Goal: Task Accomplishment & Management: Manage account settings

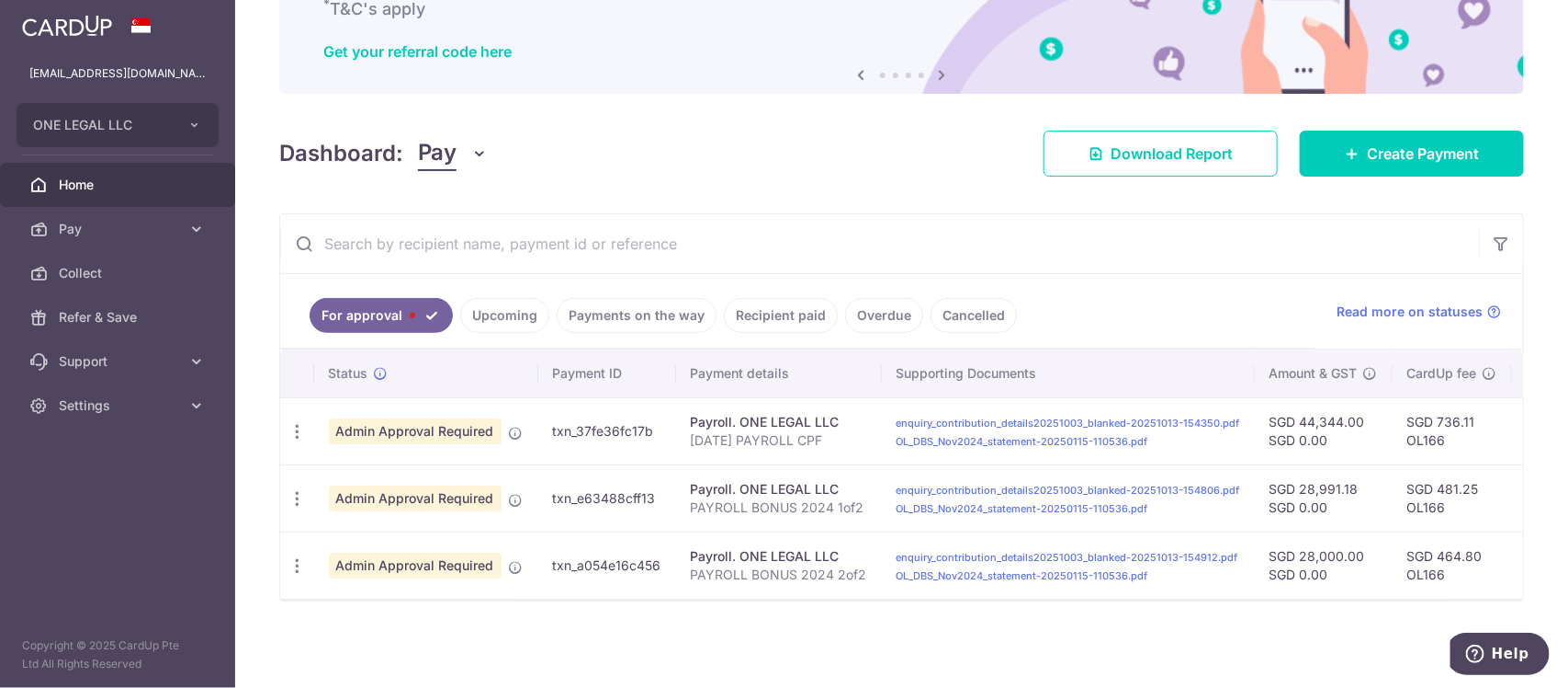
scroll to position [0, 482]
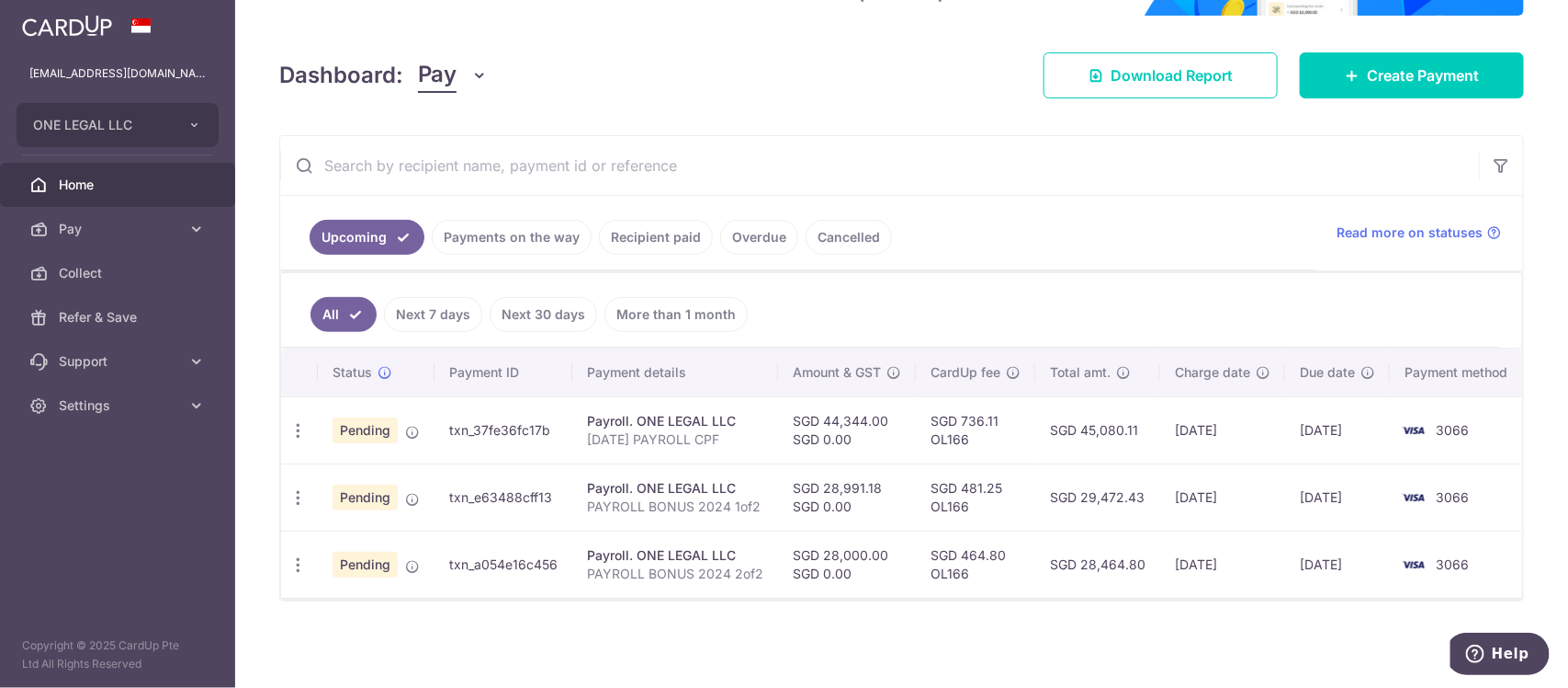
scroll to position [0, 7]
click at [473, 221] on link "Payments on the way" at bounding box center [511, 238] width 160 height 35
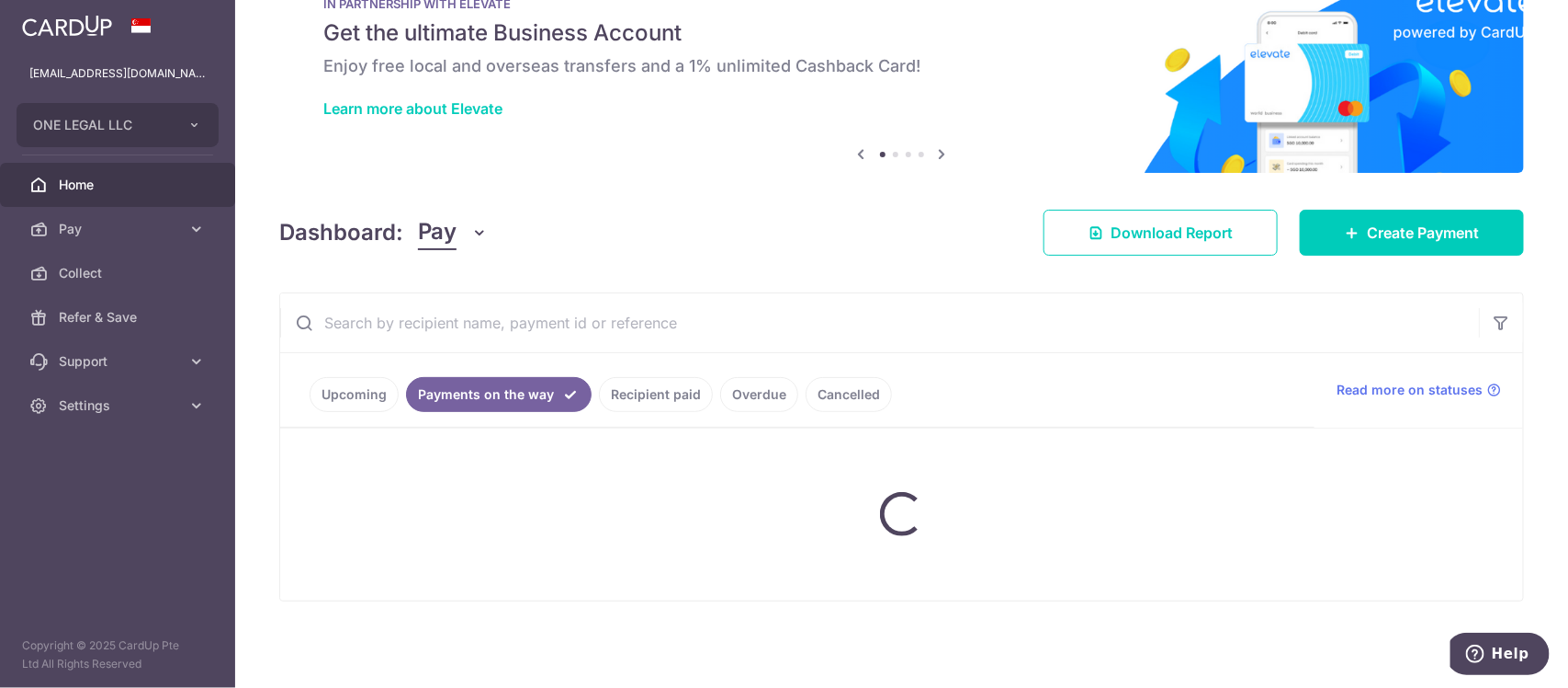
scroll to position [135, 0]
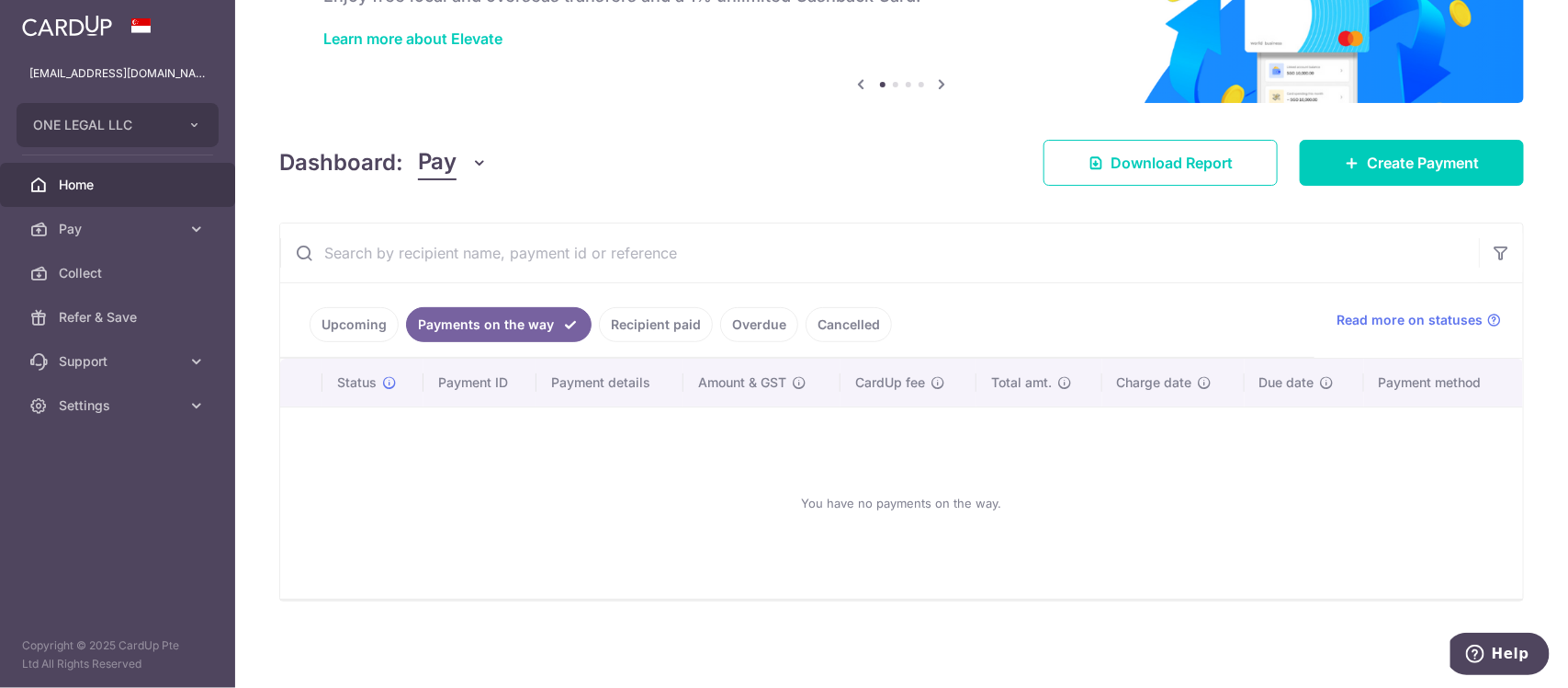
click at [350, 324] on link "Upcoming" at bounding box center [354, 325] width 89 height 35
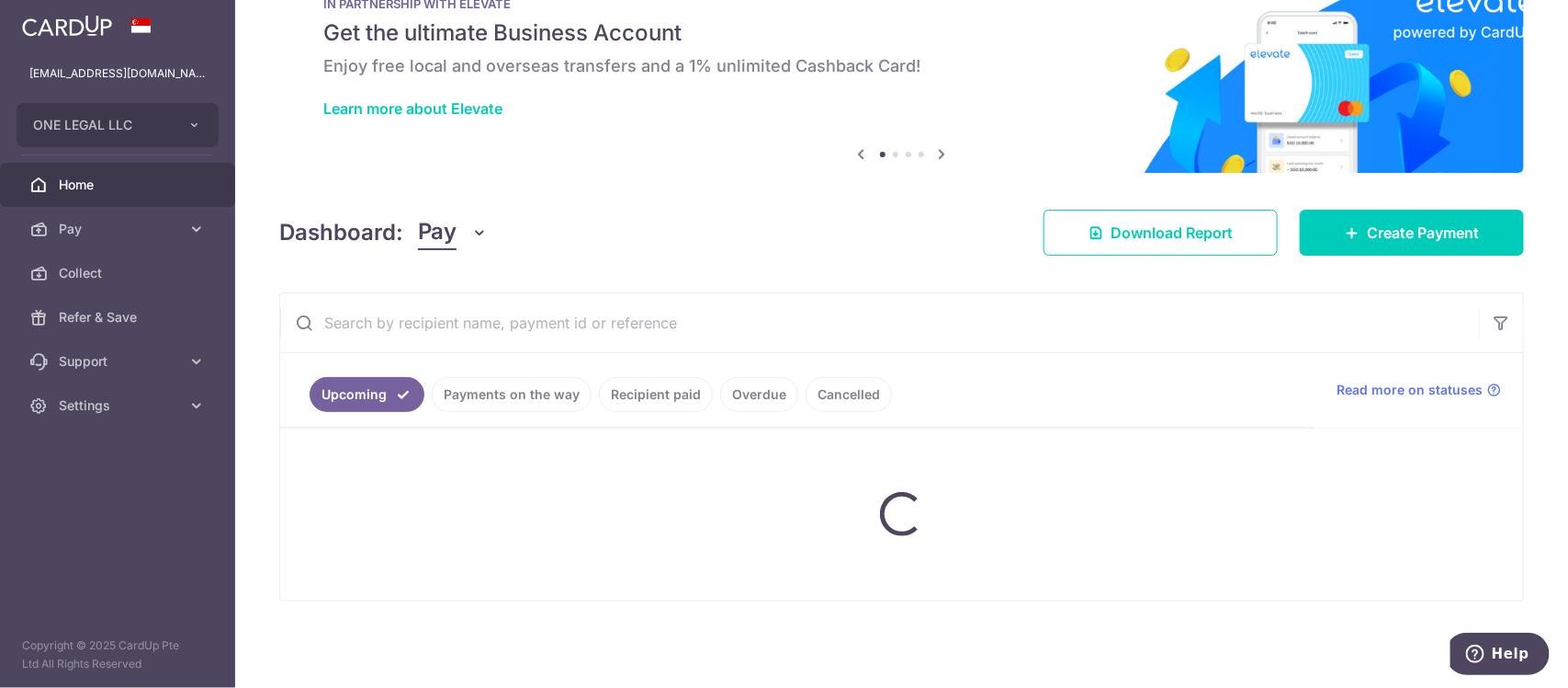
scroll to position [236, 0]
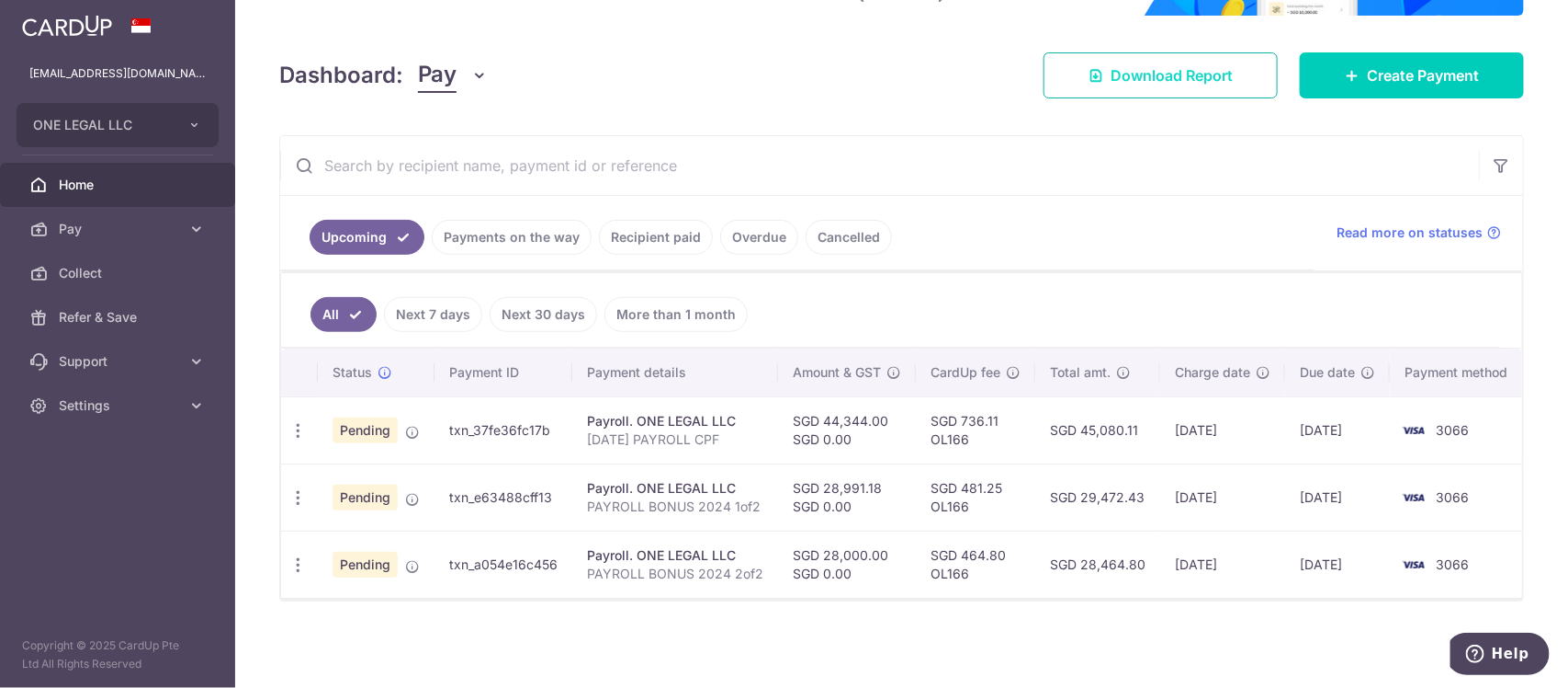
click at [1204, 66] on span "Download Report" at bounding box center [1172, 75] width 122 height 22
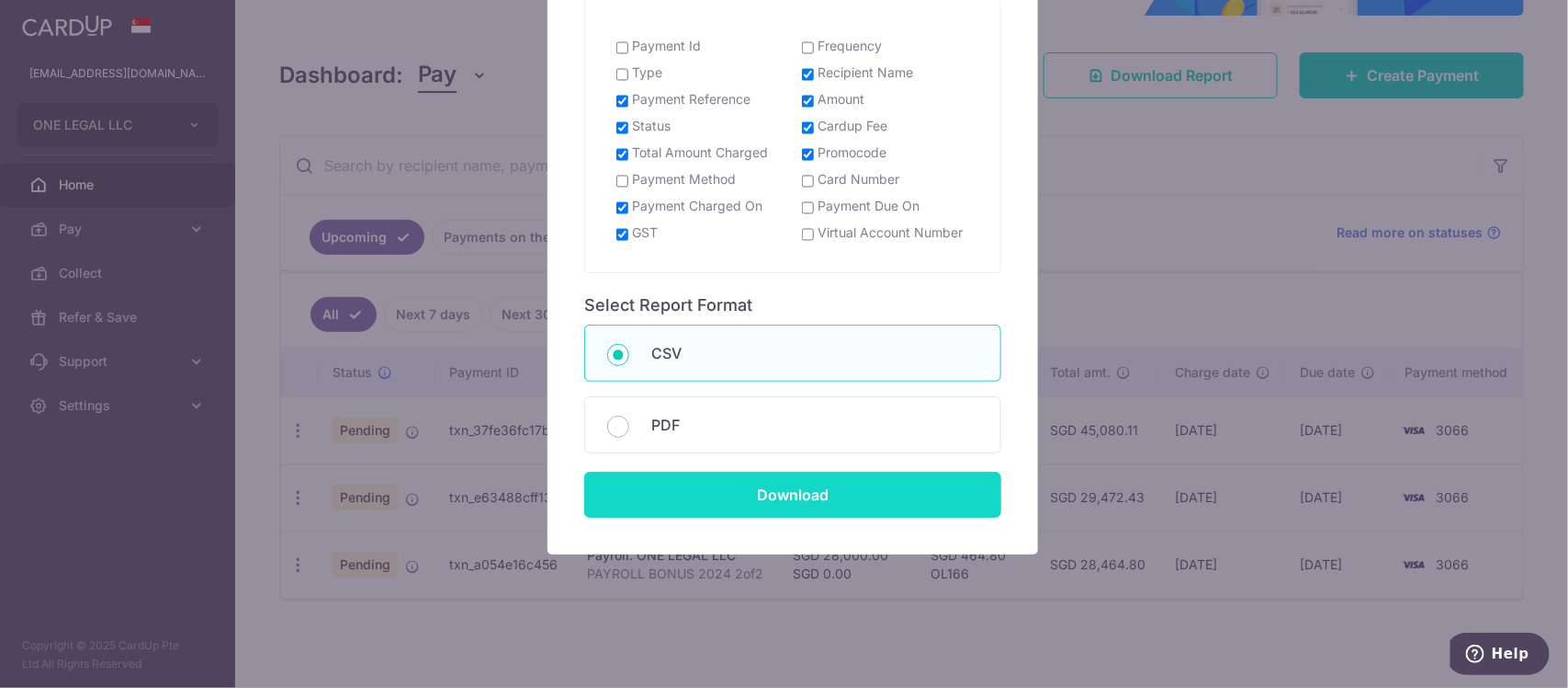
scroll to position [409, 0]
click at [797, 500] on input "Download" at bounding box center [793, 495] width 418 height 46
